Goal: Task Accomplishment & Management: Use online tool/utility

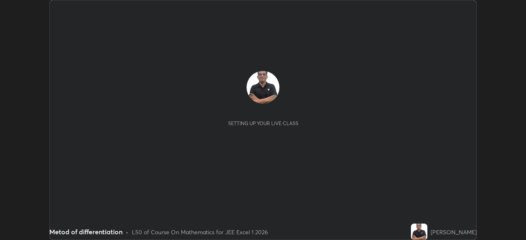
scroll to position [240, 525]
click at [348, 157] on div "Setting up your live class" at bounding box center [262, 120] width 413 height 99
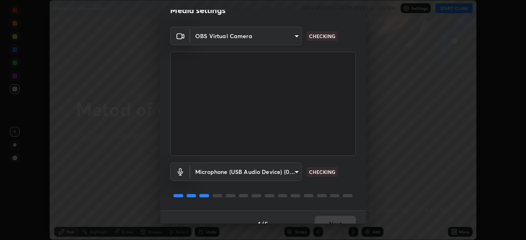
scroll to position [29, 0]
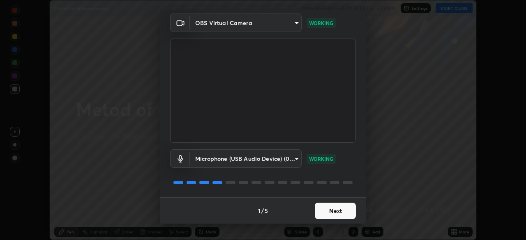
click at [329, 210] on button "Next" at bounding box center [335, 211] width 41 height 16
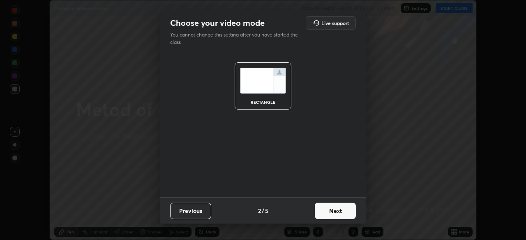
click at [330, 214] on button "Next" at bounding box center [335, 211] width 41 height 16
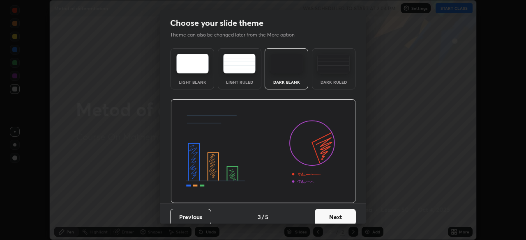
scroll to position [6, 0]
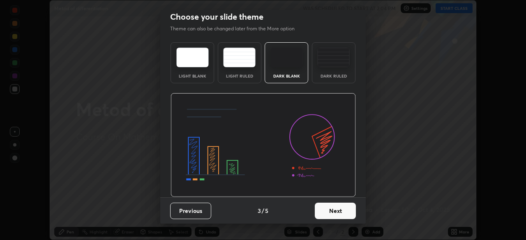
click at [324, 211] on button "Next" at bounding box center [335, 211] width 41 height 16
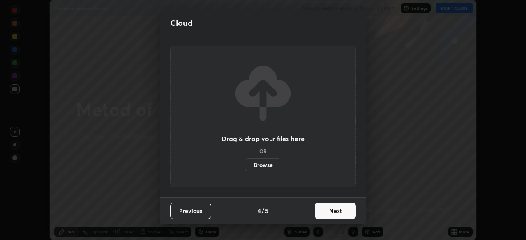
click at [329, 208] on button "Next" at bounding box center [335, 211] width 41 height 16
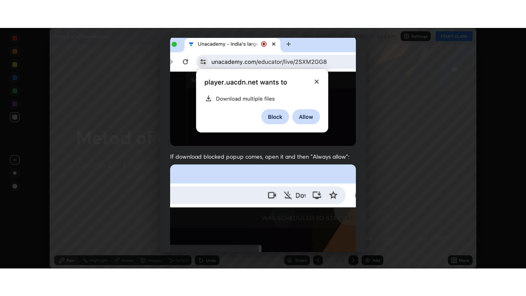
scroll to position [197, 0]
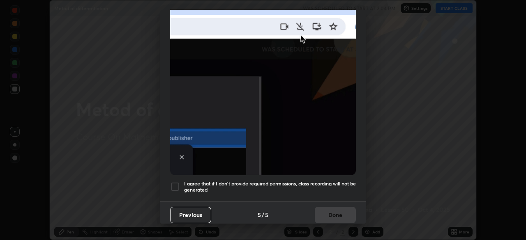
click at [173, 182] on div at bounding box center [175, 187] width 10 height 10
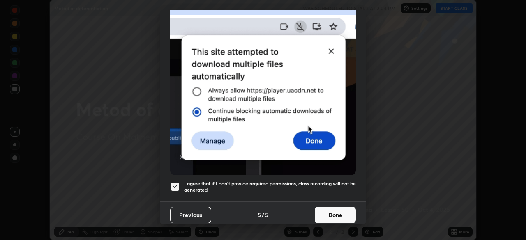
click at [337, 209] on button "Done" at bounding box center [335, 215] width 41 height 16
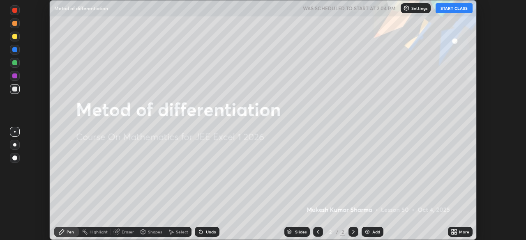
click at [453, 10] on button "START CLASS" at bounding box center [453, 8] width 37 height 10
click at [367, 233] on img at bounding box center [367, 232] width 7 height 7
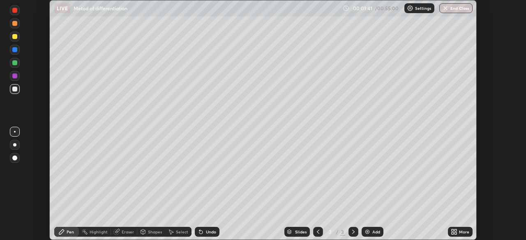
click at [455, 230] on icon at bounding box center [455, 231] width 2 height 2
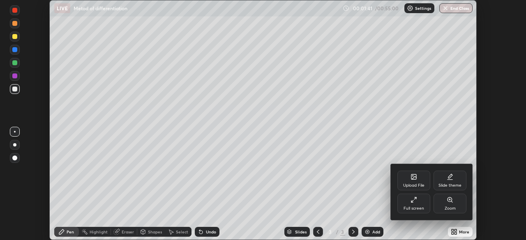
click at [414, 203] on icon at bounding box center [413, 200] width 7 height 7
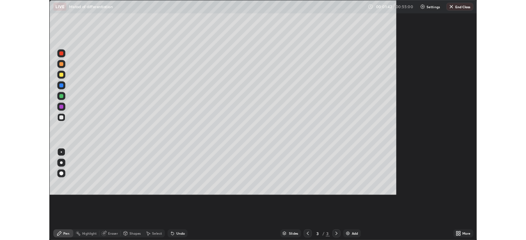
scroll to position [296, 526]
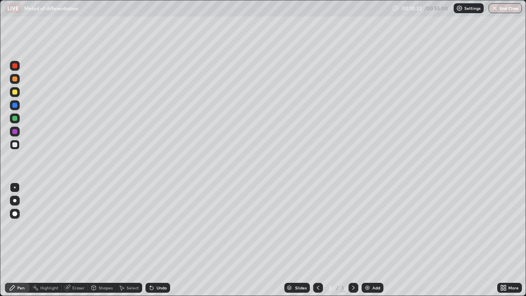
click at [14, 92] on div at bounding box center [14, 92] width 5 height 5
click at [13, 201] on div at bounding box center [14, 200] width 3 height 3
click at [369, 240] on img at bounding box center [367, 287] width 7 height 7
click at [366, 240] on img at bounding box center [367, 287] width 7 height 7
click at [159, 240] on div "Undo" at bounding box center [162, 288] width 10 height 4
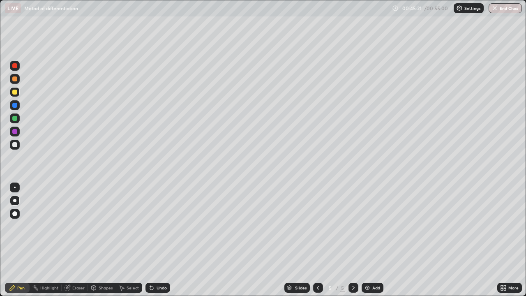
click at [504, 9] on button "End Class" at bounding box center [504, 8] width 33 height 10
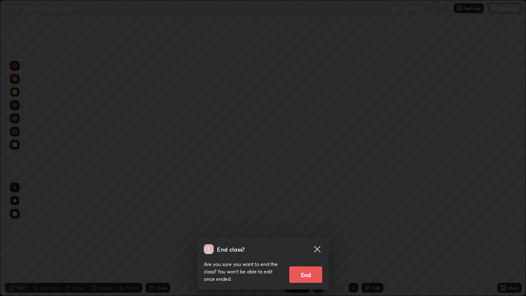
click at [316, 240] on icon at bounding box center [317, 249] width 6 height 6
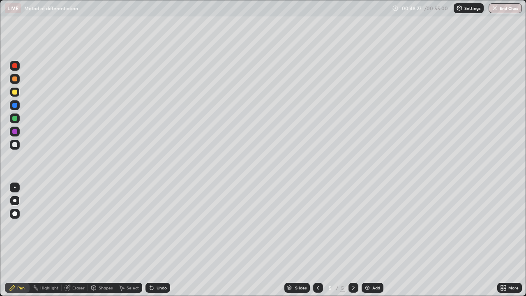
click at [506, 8] on button "End Class" at bounding box center [504, 8] width 33 height 10
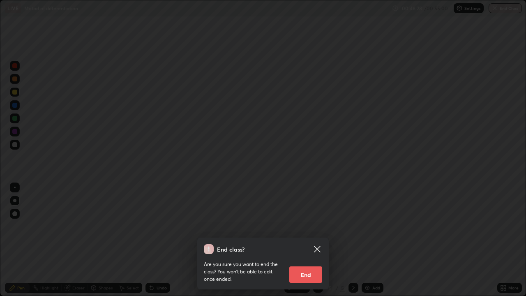
click at [313, 240] on button "End" at bounding box center [305, 274] width 33 height 16
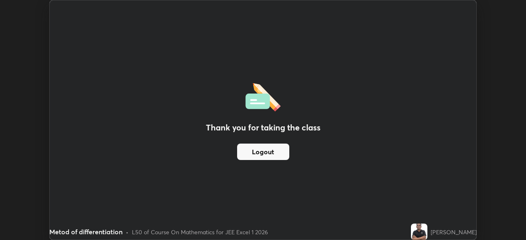
scroll to position [40841, 40555]
